Goal: Task Accomplishment & Management: Complete application form

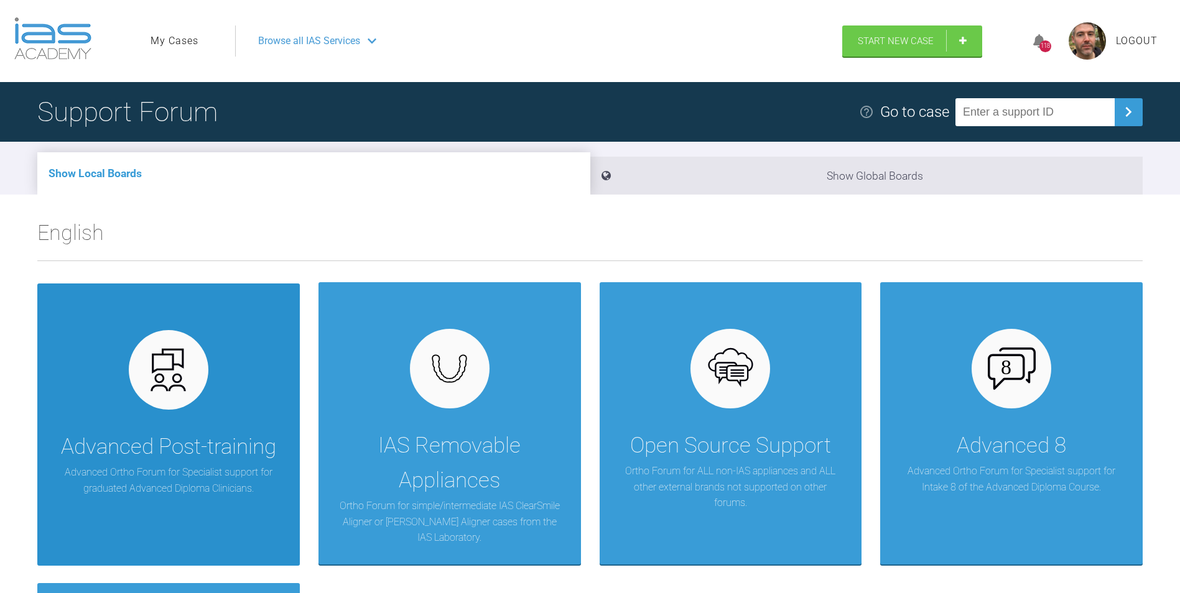
click at [210, 351] on div "Advanced Post-training Advanced Ortho Forum for Specialist support for graduate…" at bounding box center [168, 425] width 262 height 282
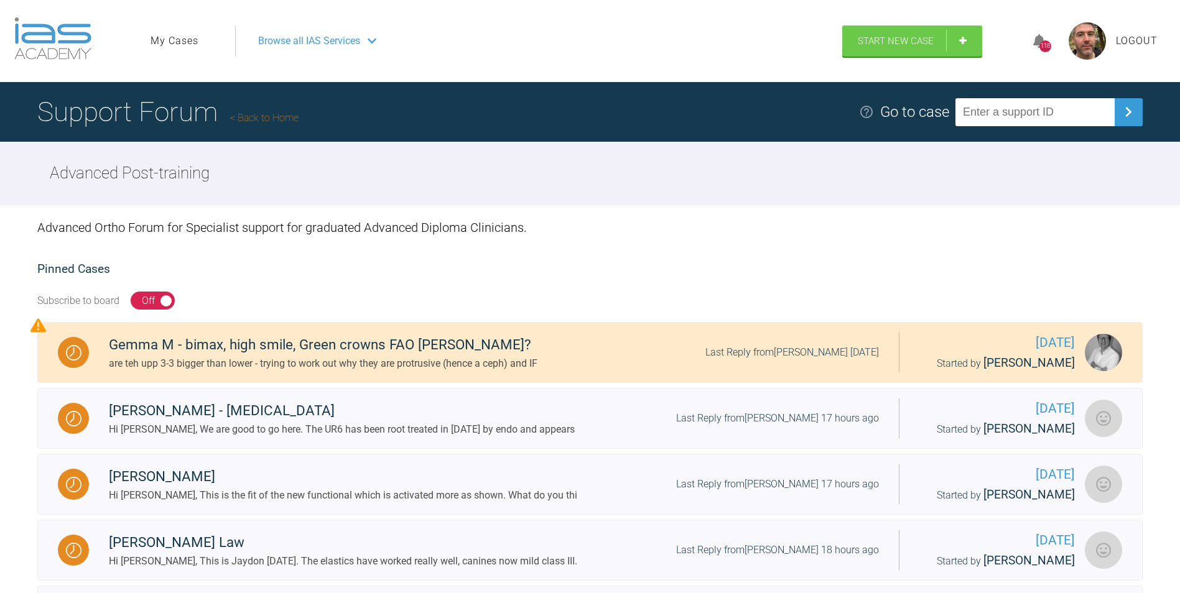
click at [177, 36] on link "My Cases" at bounding box center [174, 41] width 48 height 16
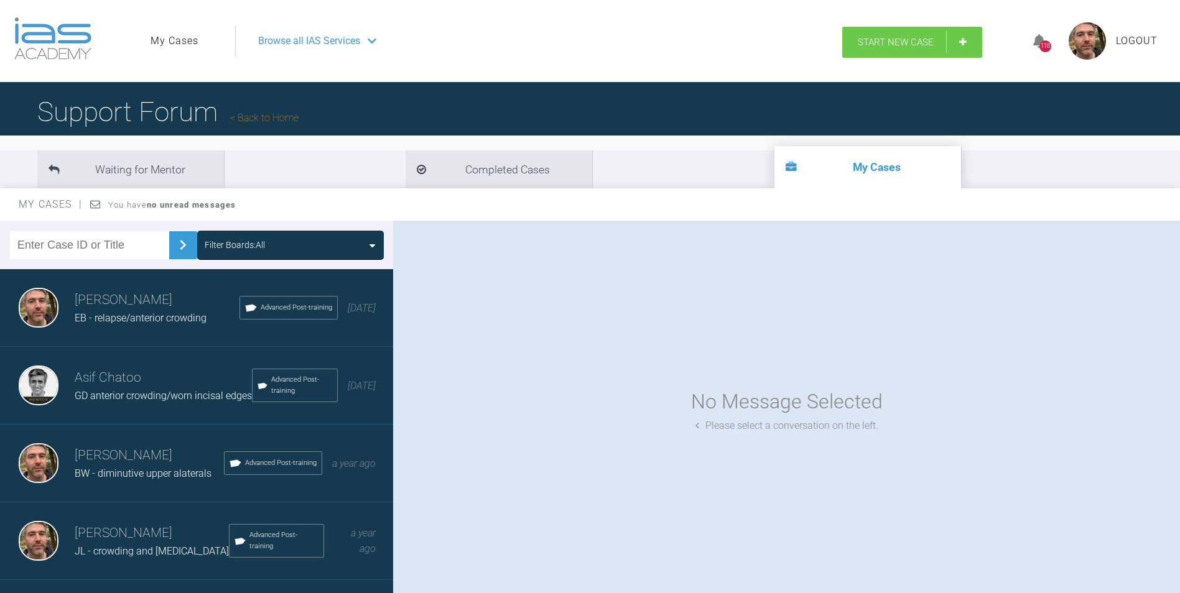
click at [891, 43] on span "Start New Case" at bounding box center [895, 42] width 76 height 11
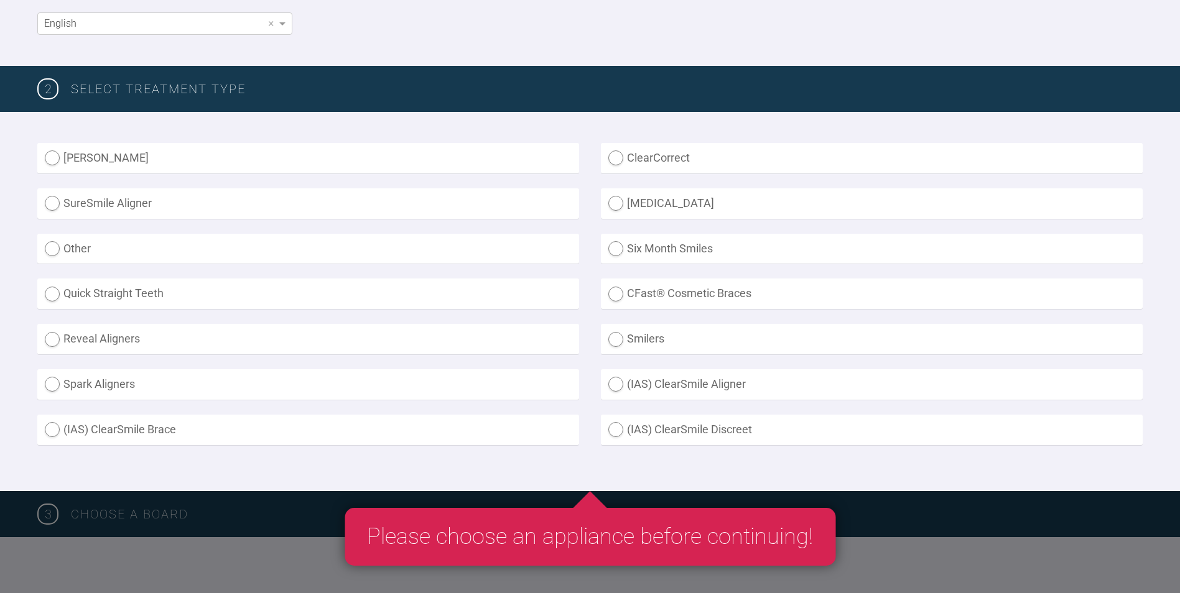
scroll to position [249, 0]
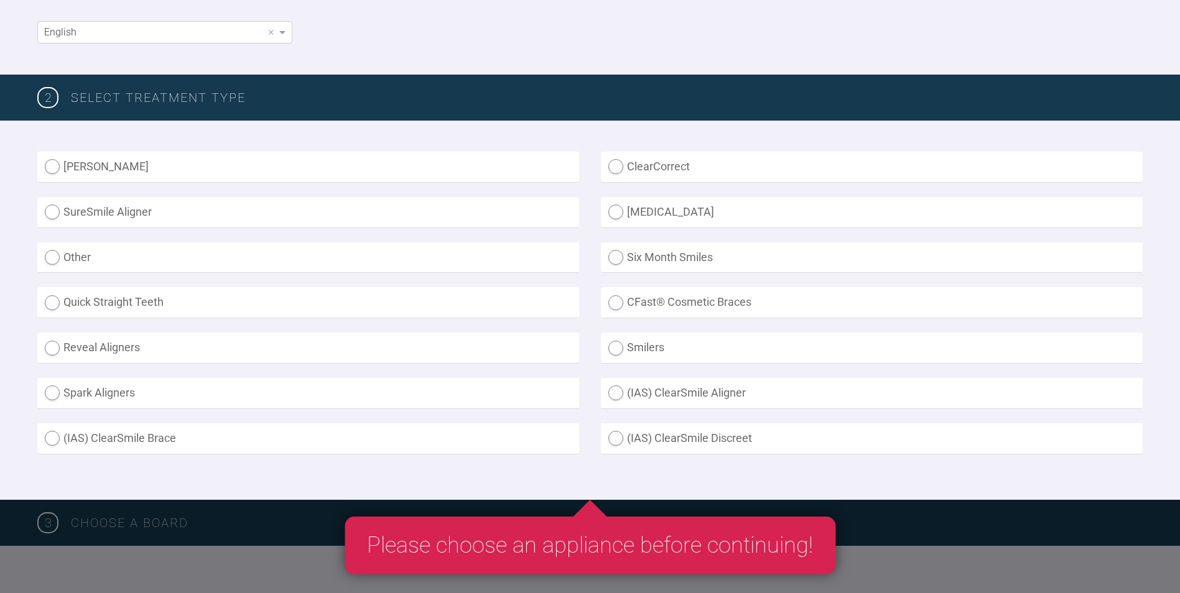
click at [106, 249] on label "Other" at bounding box center [308, 257] width 542 height 30
radio input "true"
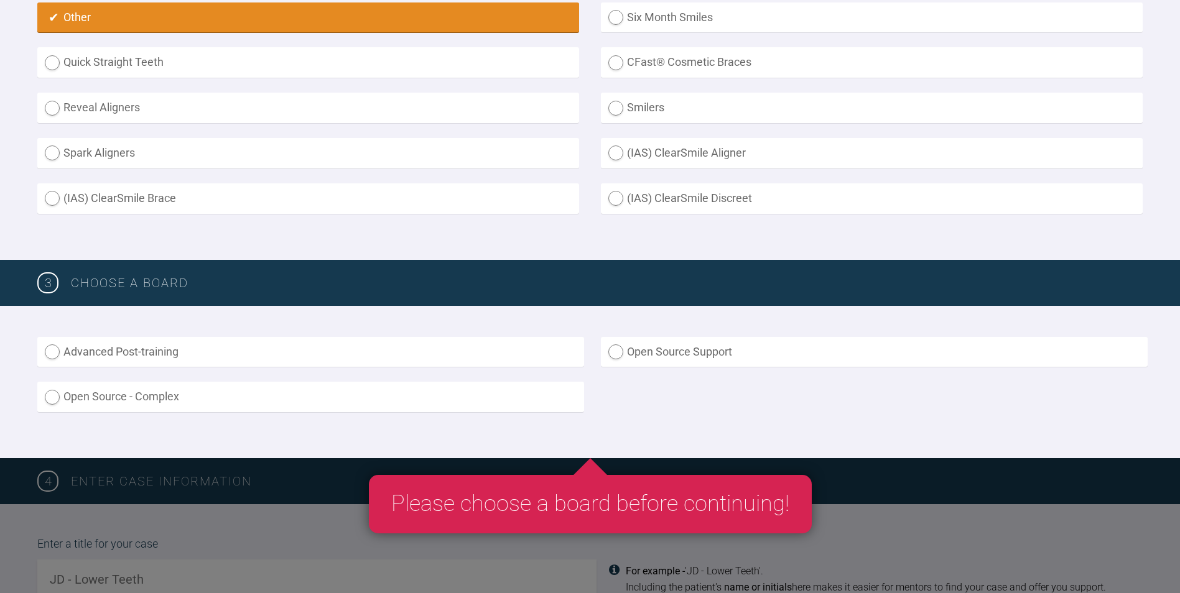
scroll to position [497, 0]
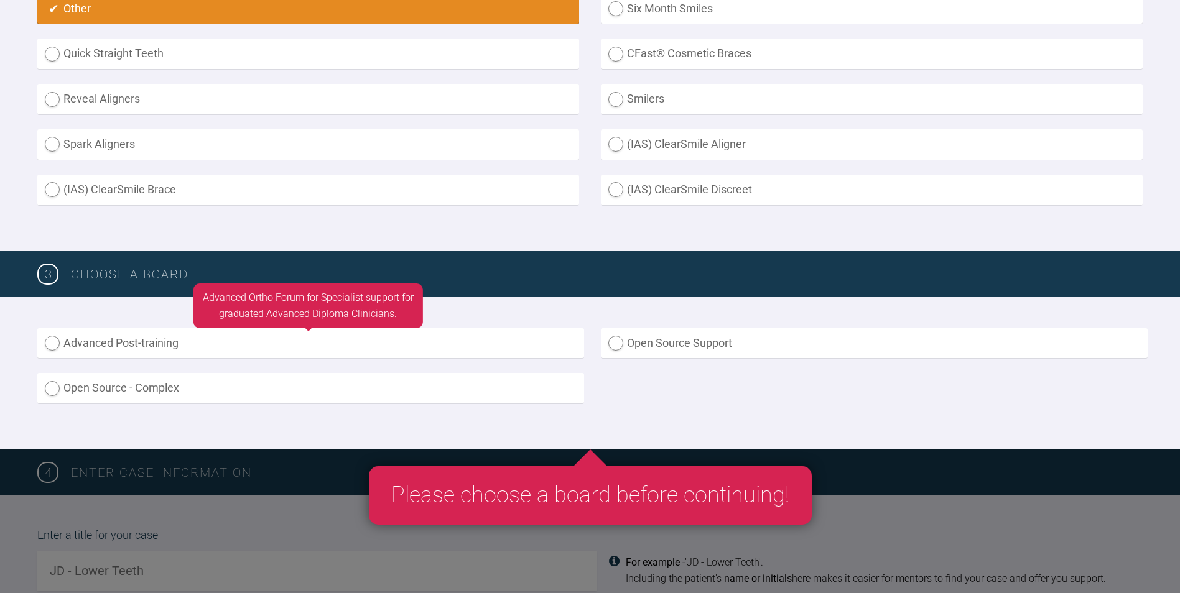
click at [169, 348] on label "Advanced Post-training" at bounding box center [310, 343] width 547 height 30
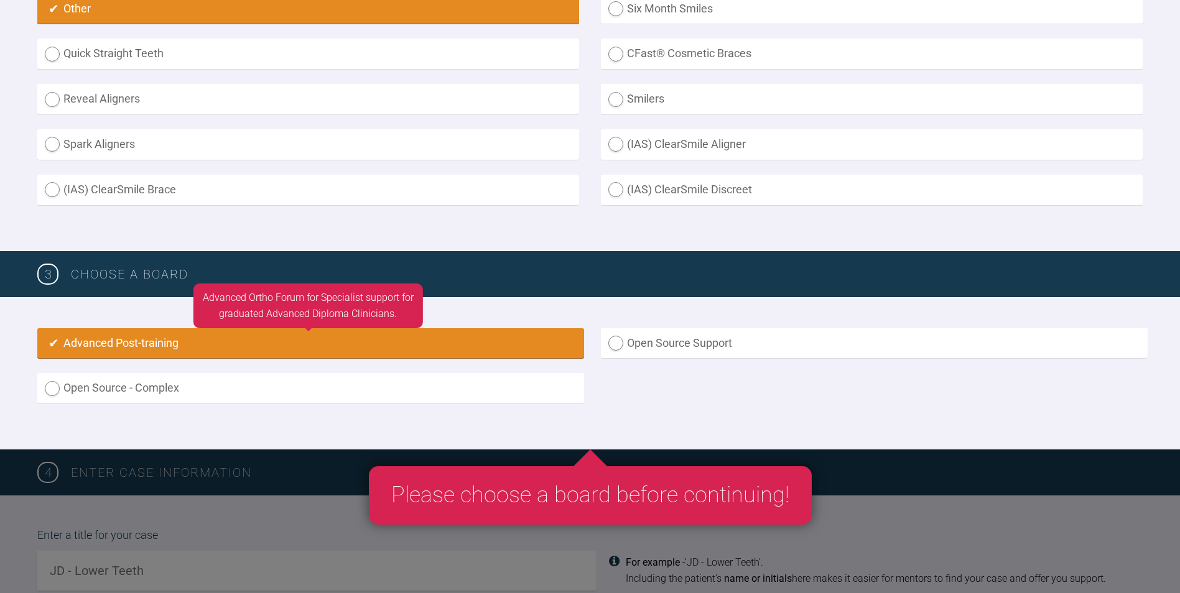
radio input "true"
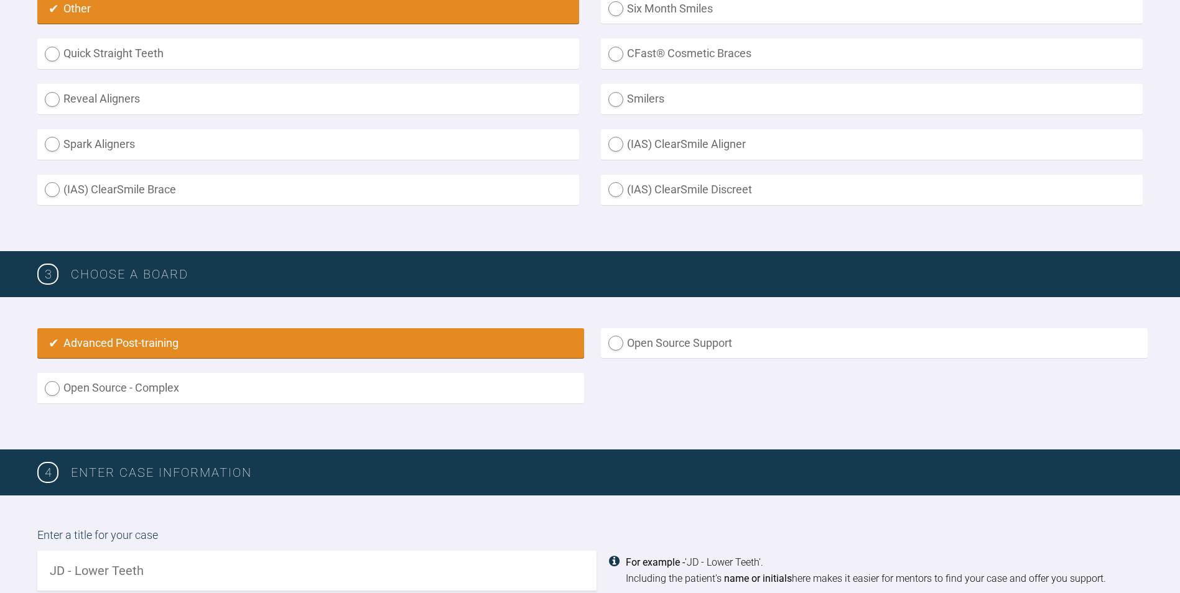
scroll to position [828, 0]
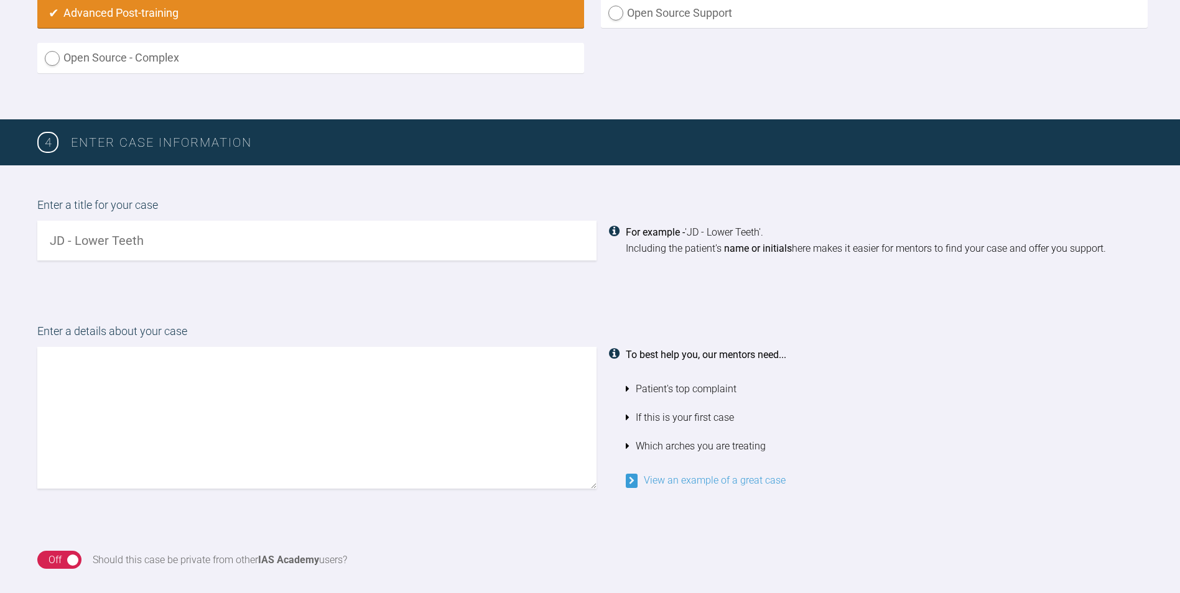
click at [215, 248] on input "text" at bounding box center [316, 241] width 559 height 40
drag, startPoint x: 215, startPoint y: 248, endPoint x: 158, endPoint y: 243, distance: 56.8
click at [157, 243] on input "text" at bounding box center [316, 241] width 559 height 40
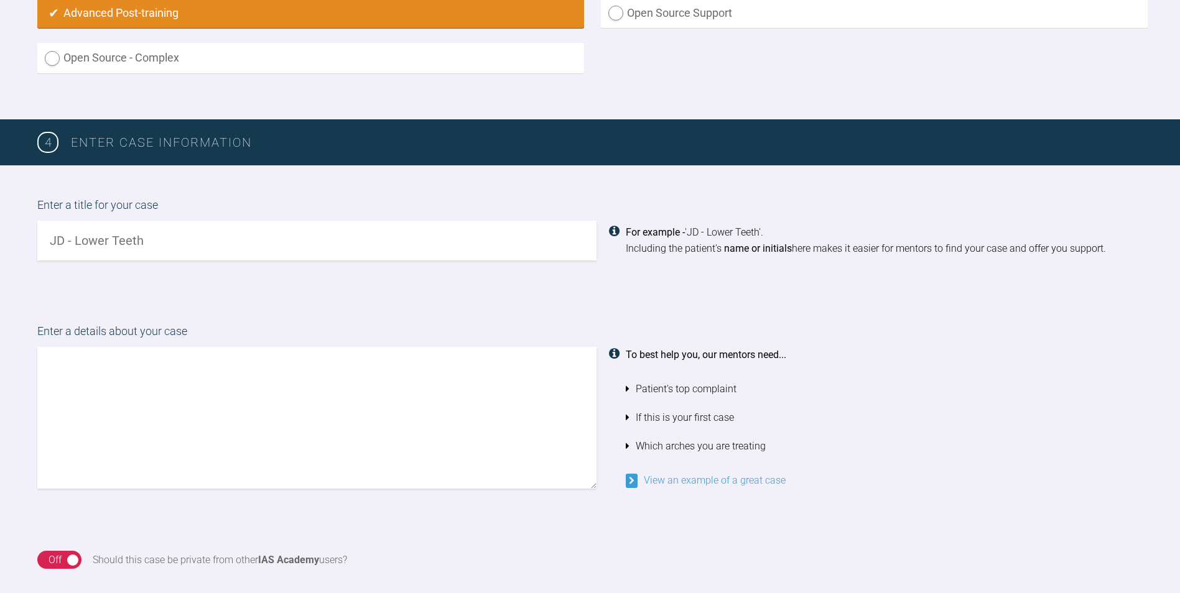
click at [179, 241] on input "text" at bounding box center [316, 241] width 559 height 40
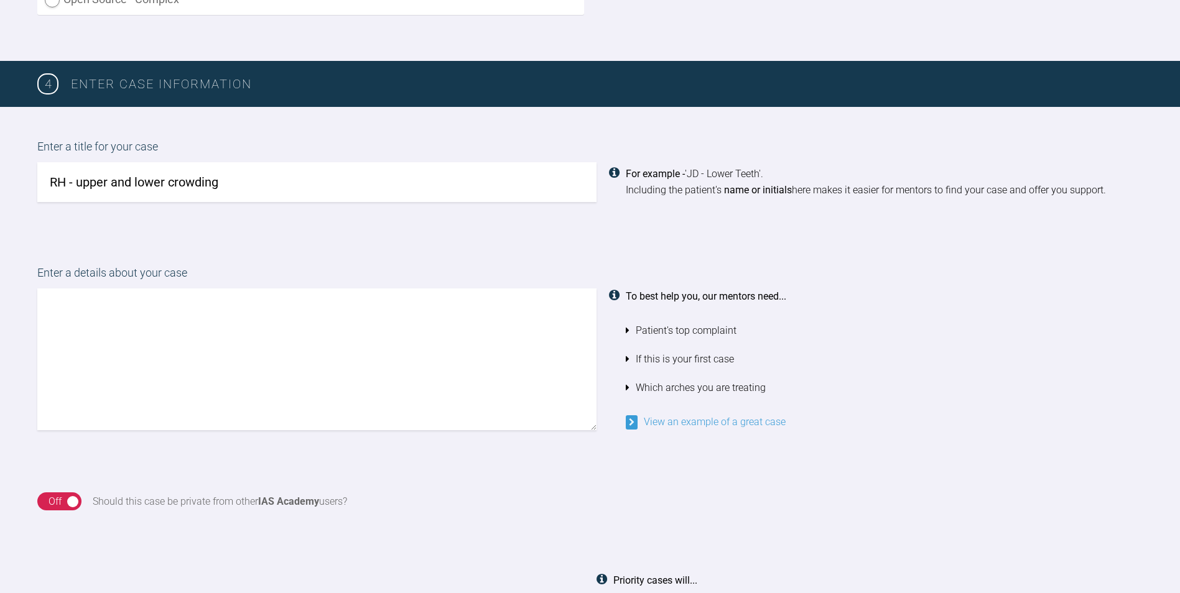
scroll to position [952, 0]
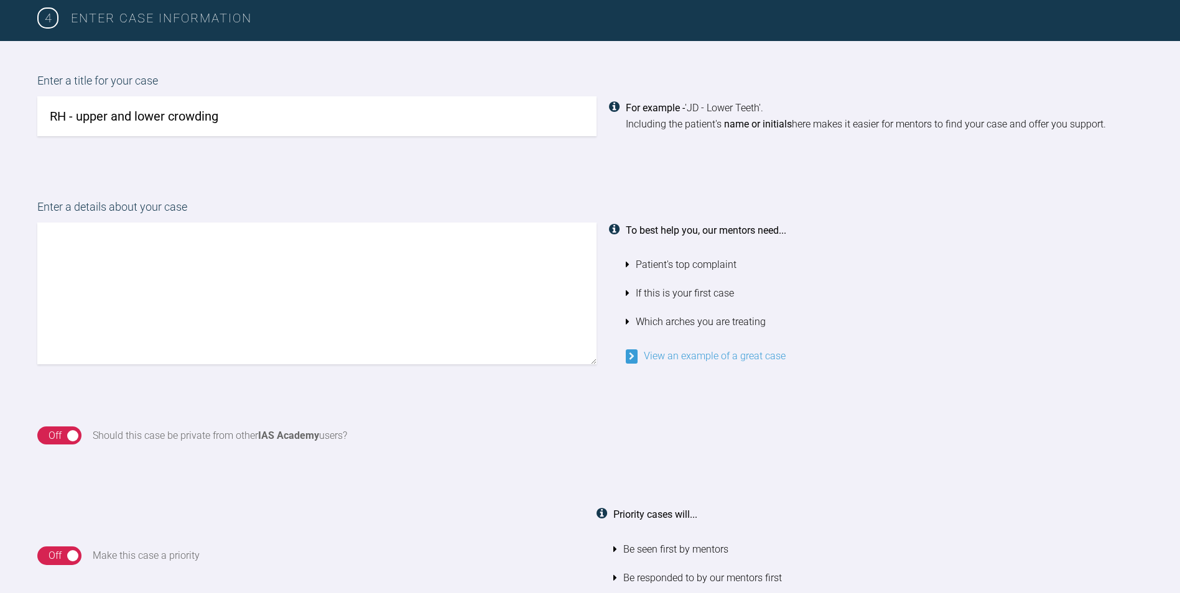
type input "RH - upper and lower crowding"
click at [167, 267] on textarea at bounding box center [316, 294] width 559 height 142
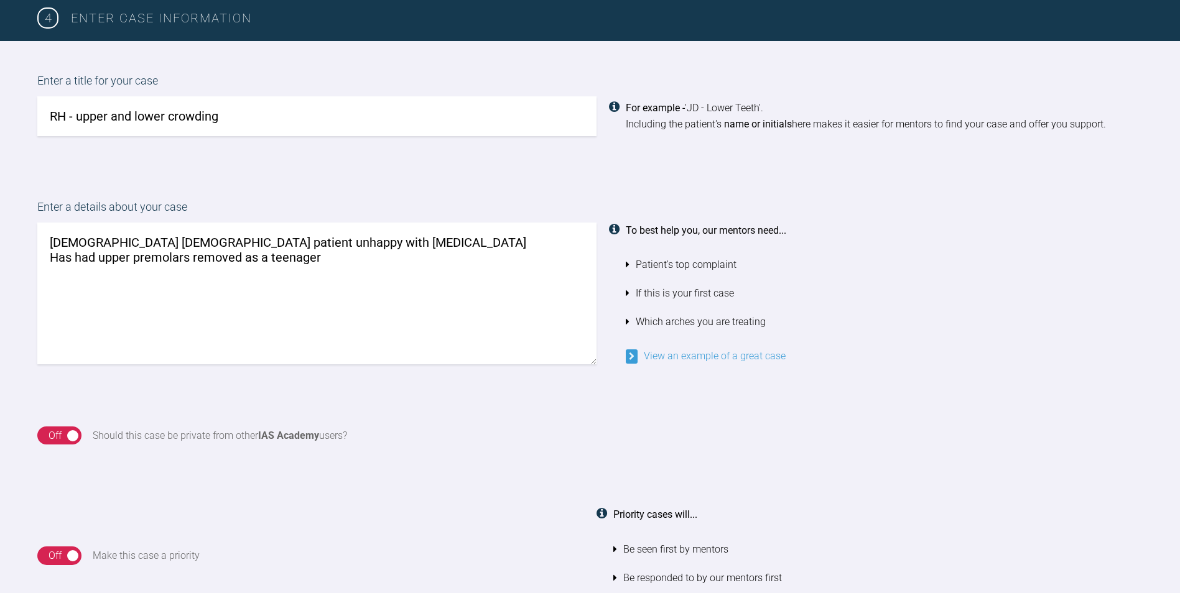
click at [301, 262] on textarea "[DEMOGRAPHIC_DATA] [DEMOGRAPHIC_DATA] patient unhappy with [MEDICAL_DATA] Has h…" at bounding box center [316, 294] width 559 height 142
click at [336, 261] on textarea "[DEMOGRAPHIC_DATA] [DEMOGRAPHIC_DATA] patient unhappy with [MEDICAL_DATA] Has h…" at bounding box center [316, 294] width 559 height 142
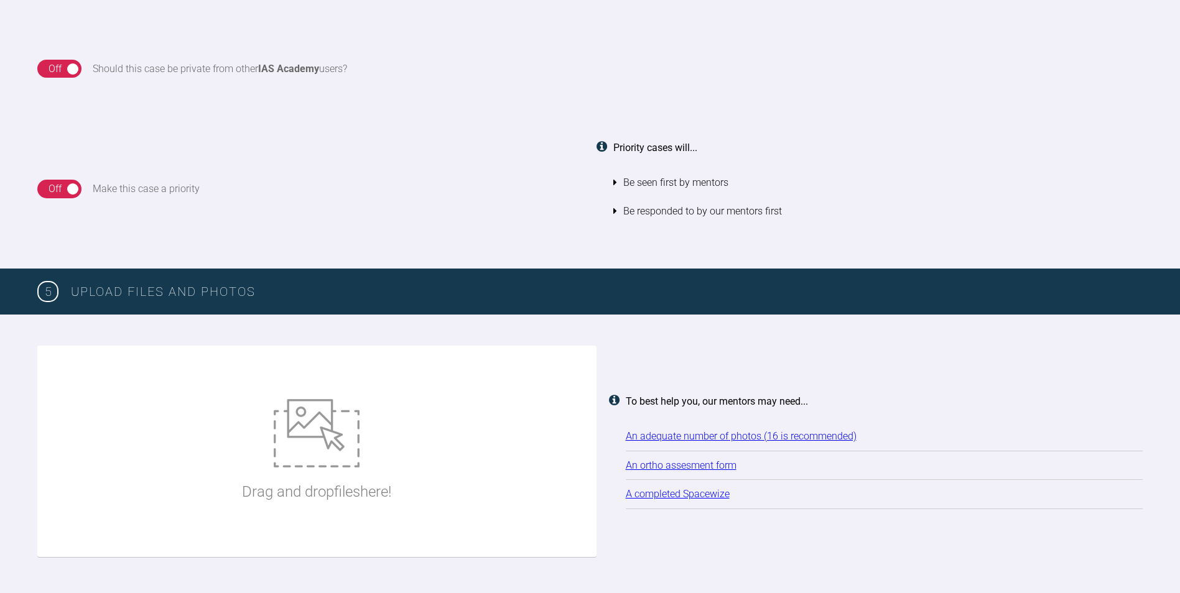
scroll to position [1325, 0]
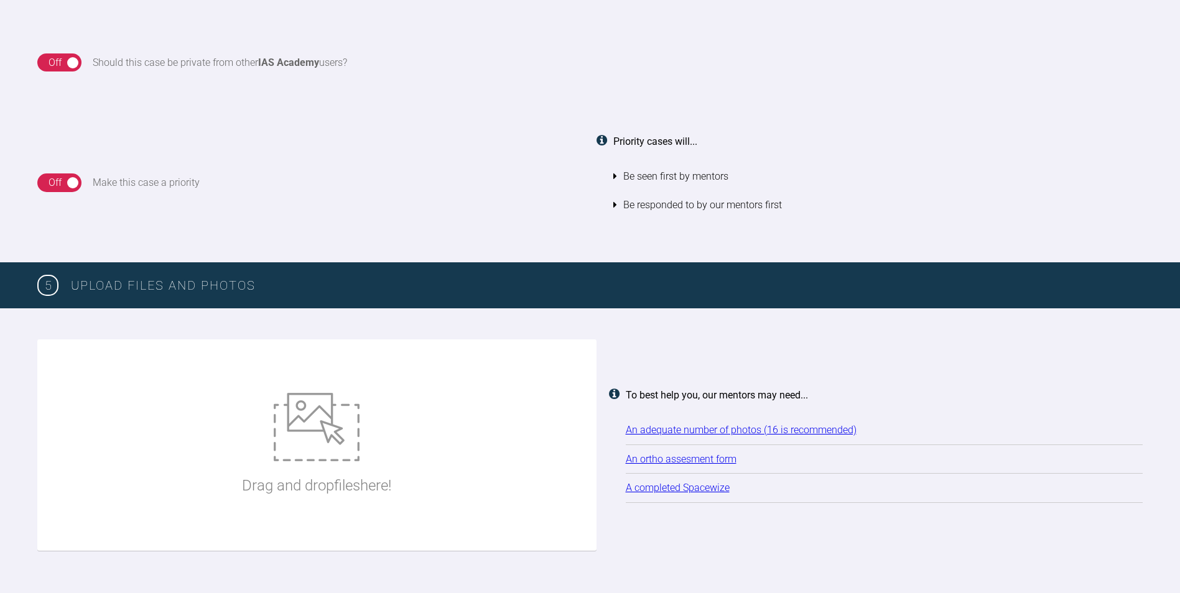
type textarea "[DEMOGRAPHIC_DATA] [DEMOGRAPHIC_DATA] patient unhappy with [MEDICAL_DATA] Has h…"
click at [312, 423] on img at bounding box center [317, 427] width 86 height 68
type input "C:\fakepath\IMG_5063.JPG"
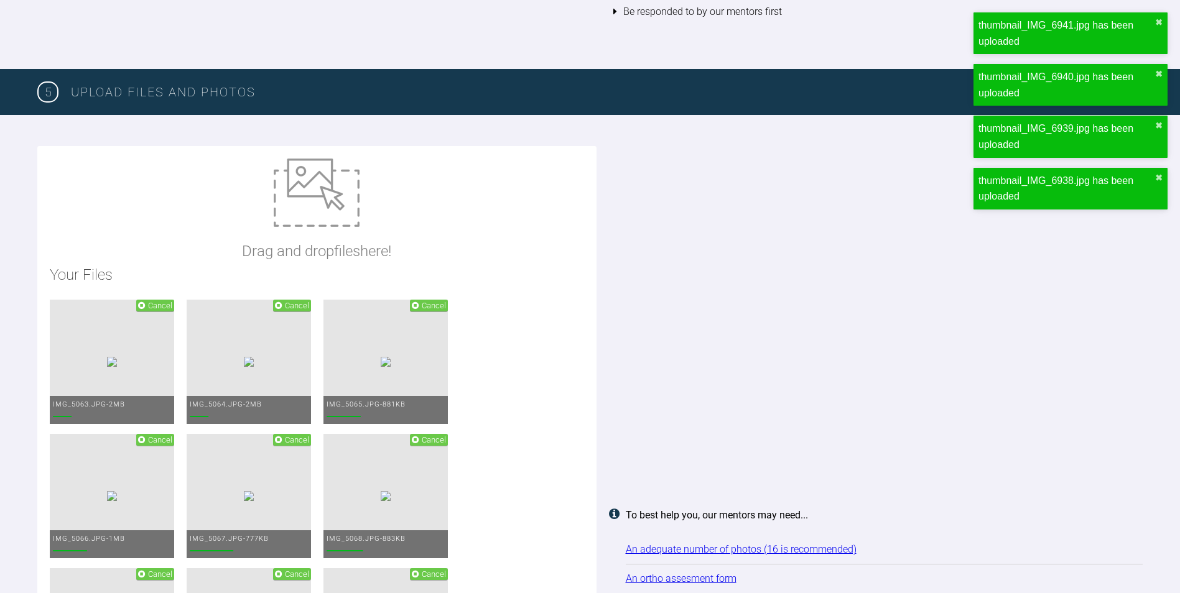
scroll to position [1512, 0]
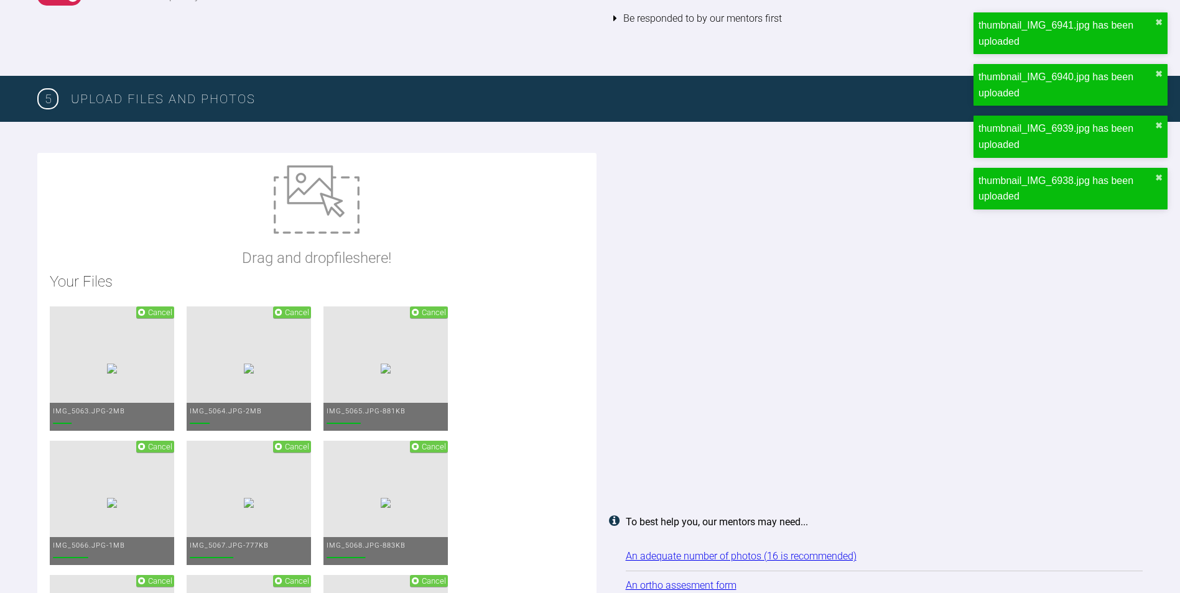
click at [325, 220] on img at bounding box center [317, 199] width 86 height 68
type input "C:\fakepath\RH Ortho Assess.pdf"
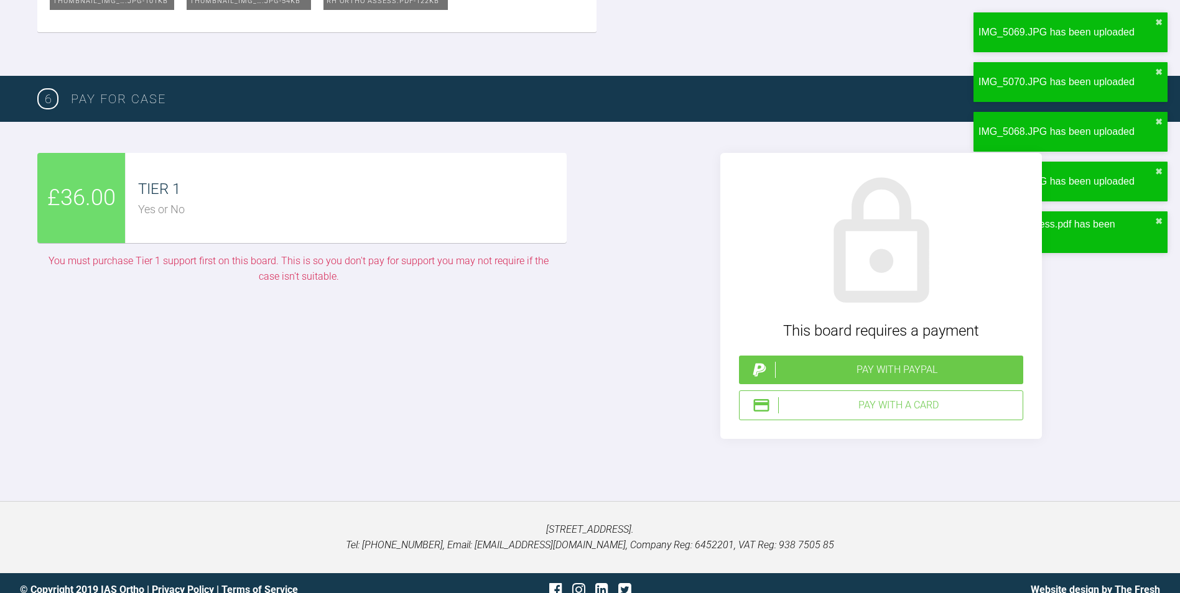
scroll to position [2506, 0]
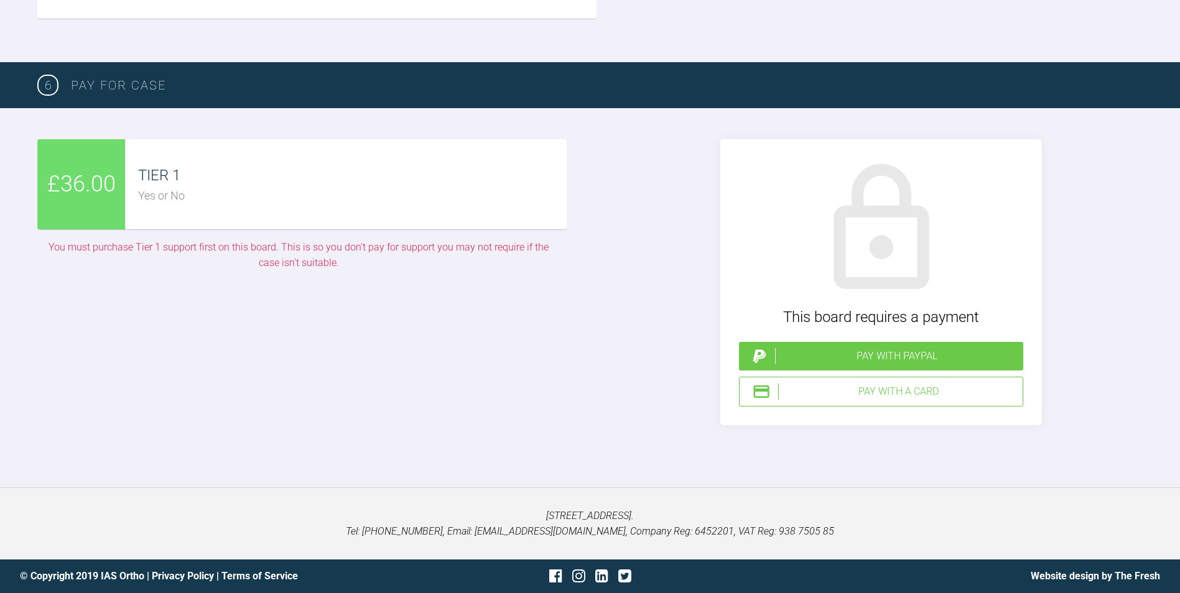
click at [872, 364] on div "Pay with PayPal" at bounding box center [896, 356] width 243 height 16
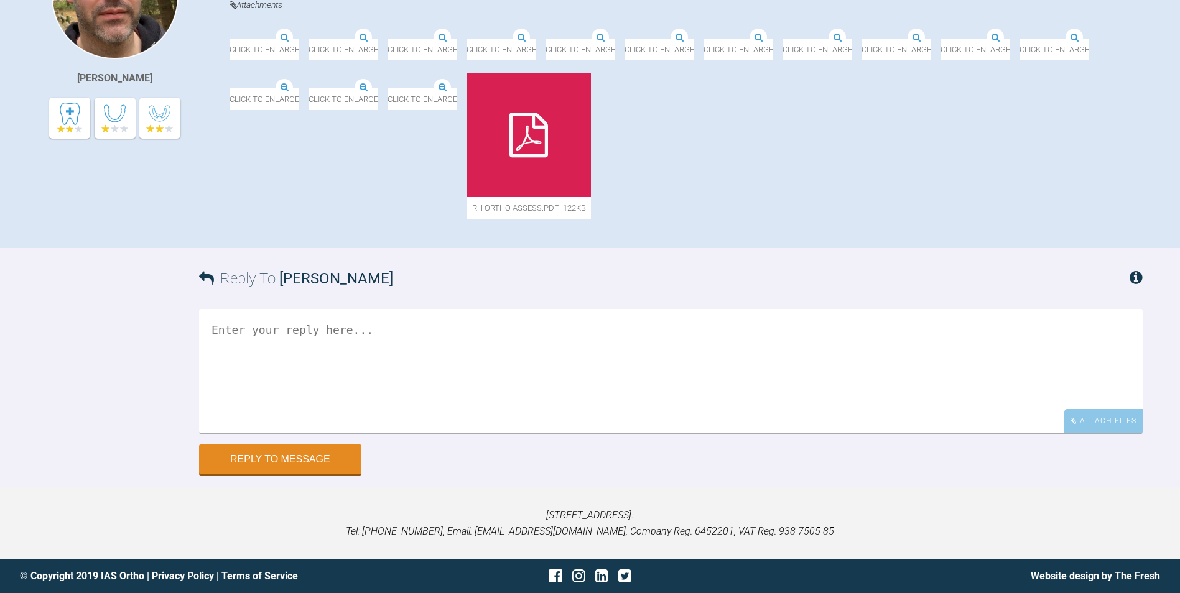
scroll to position [652, 0]
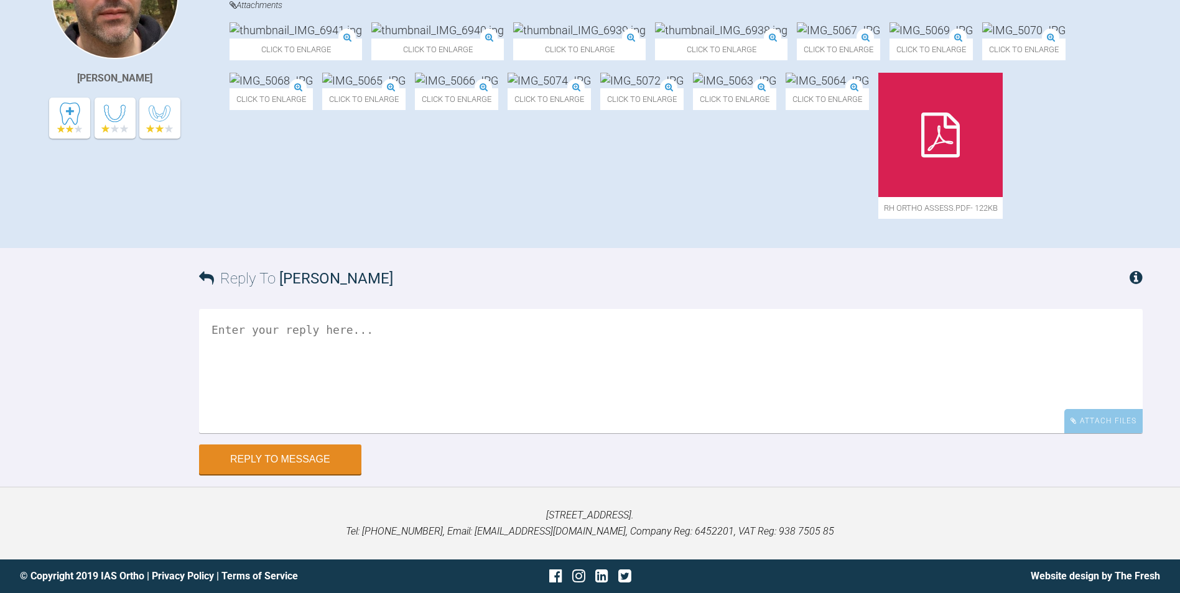
click at [878, 173] on div at bounding box center [940, 135] width 124 height 124
click at [1137, 54] on div "Click to enlarge Click to enlarge Click to enlarge Click to enlarge Click to en…" at bounding box center [685, 126] width 913 height 209
